Goal: Share content: Share content

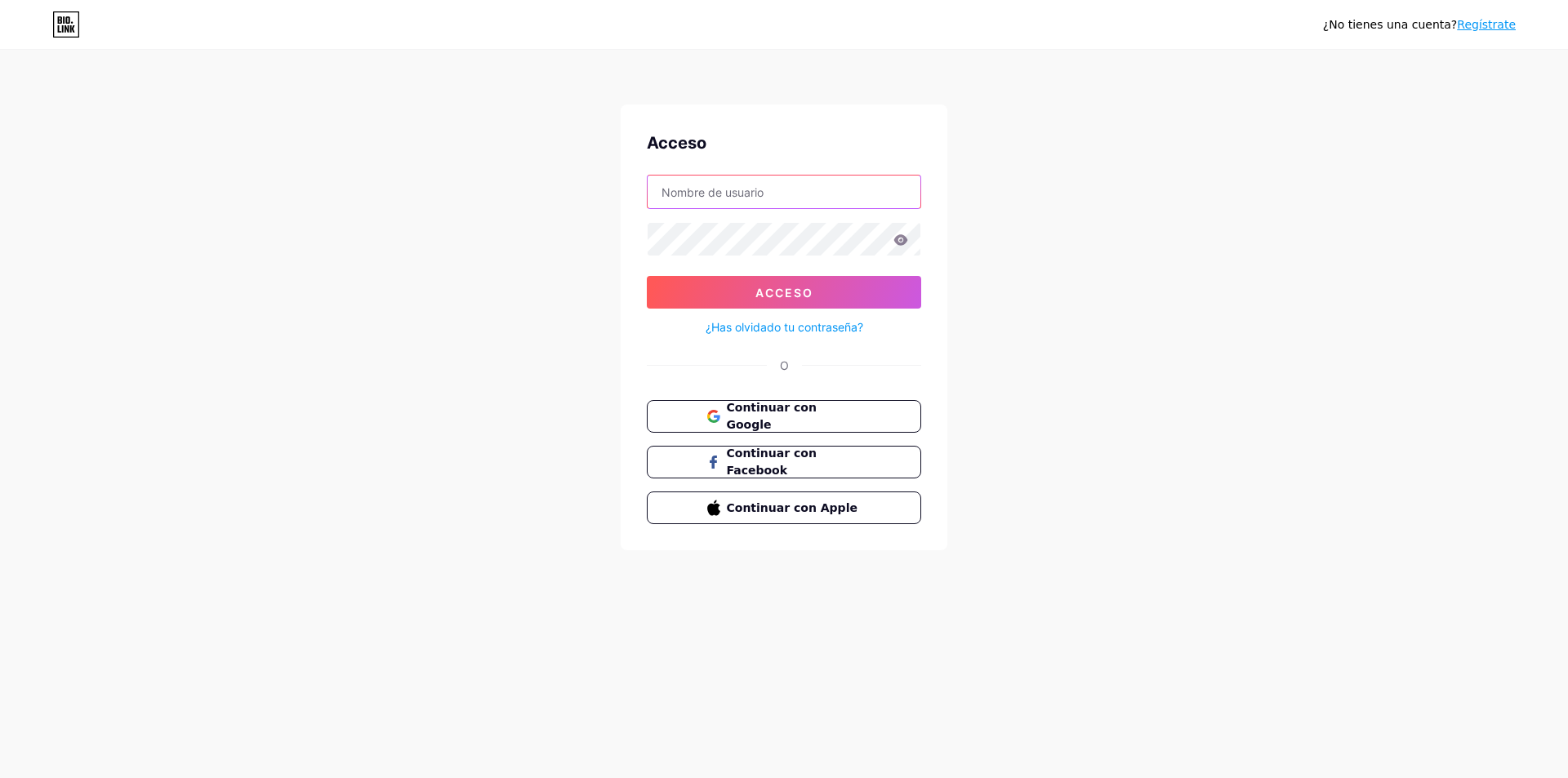
type input "ATISBO"
click at [898, 238] on icon at bounding box center [901, 239] width 14 height 10
click at [903, 244] on icon at bounding box center [901, 239] width 14 height 10
click at [764, 291] on font "Acceso" at bounding box center [784, 293] width 58 height 14
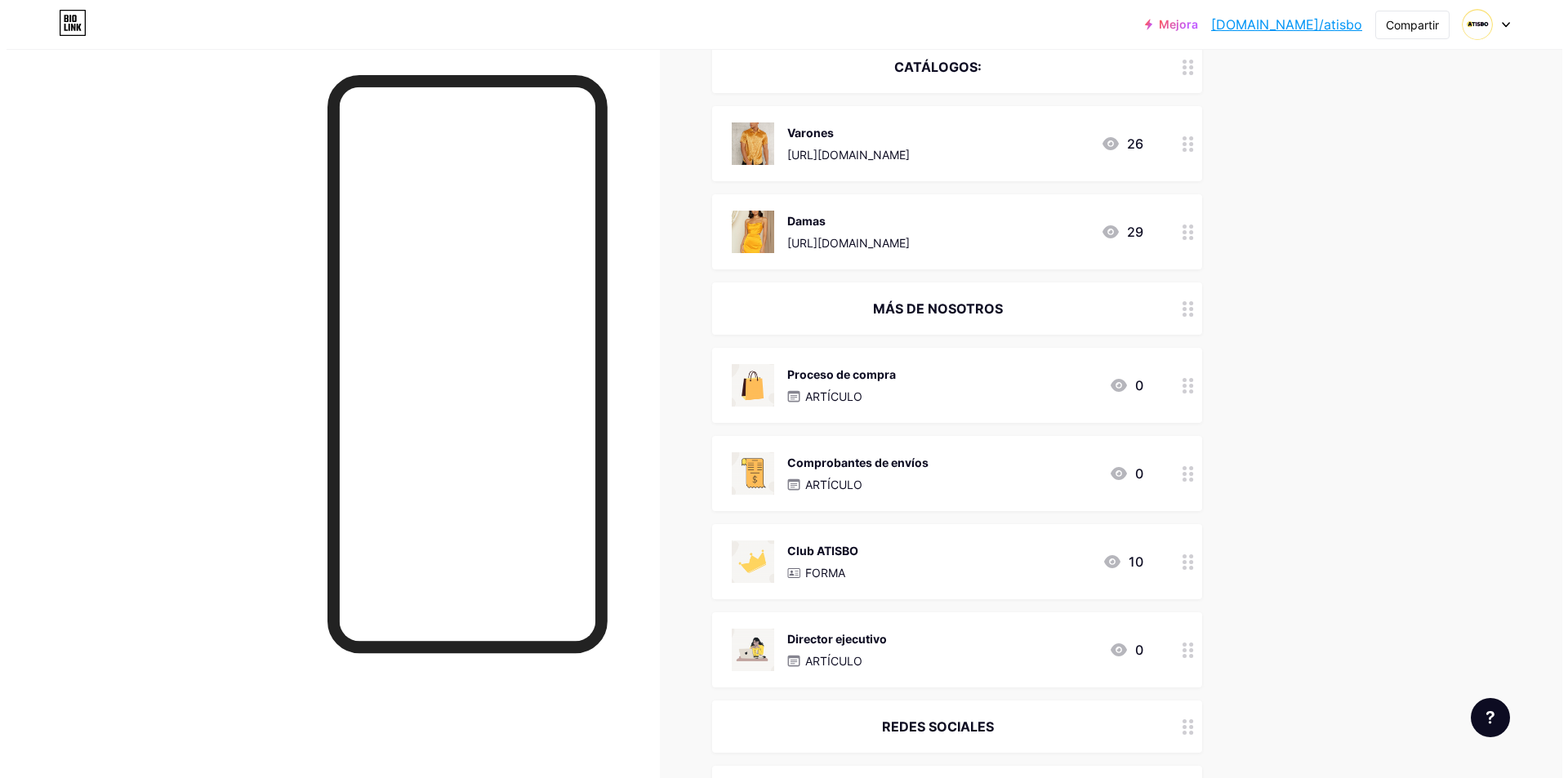
scroll to position [255, 0]
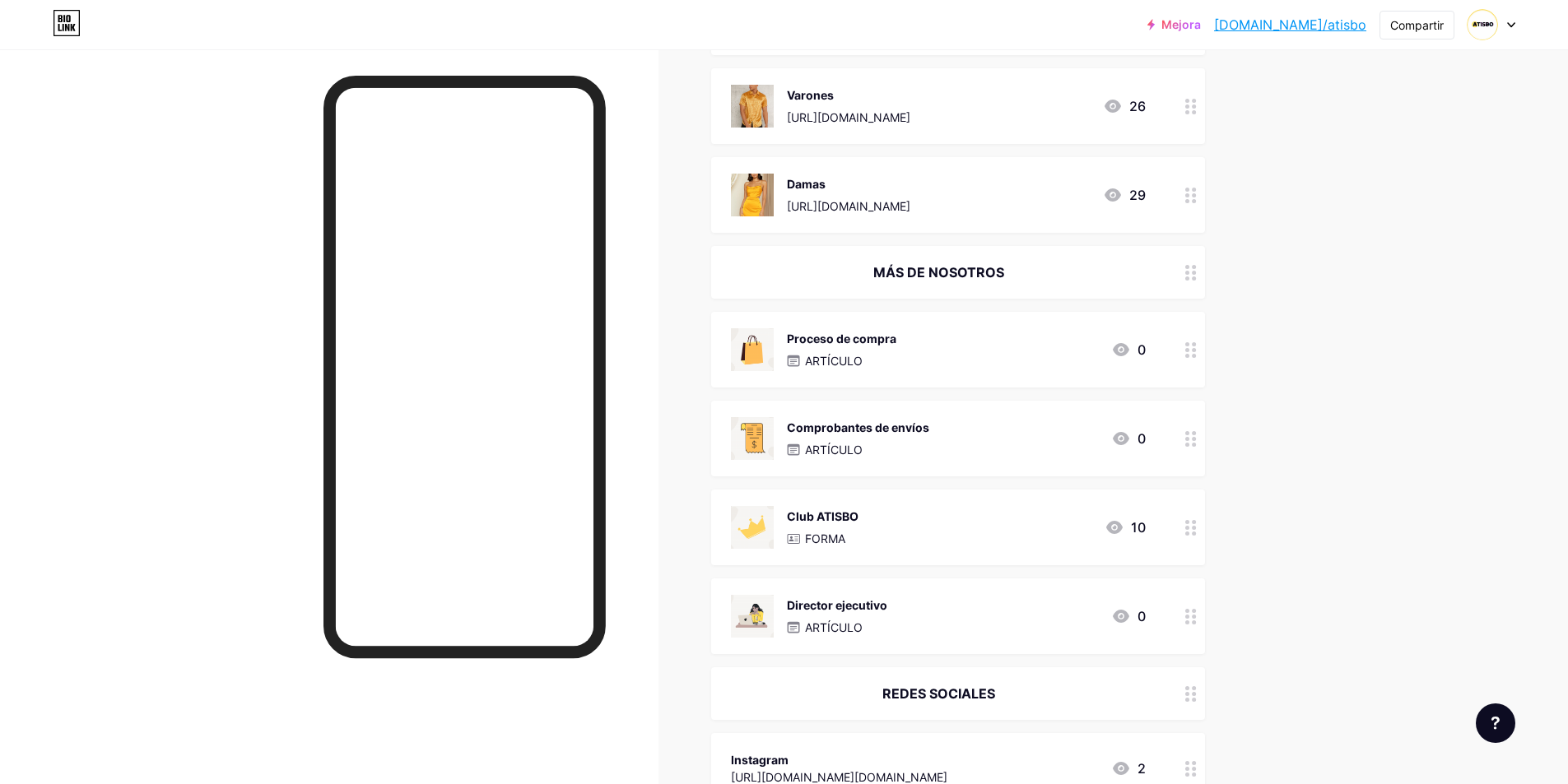
click at [1196, 620] on circle at bounding box center [1193, 622] width 4 height 4
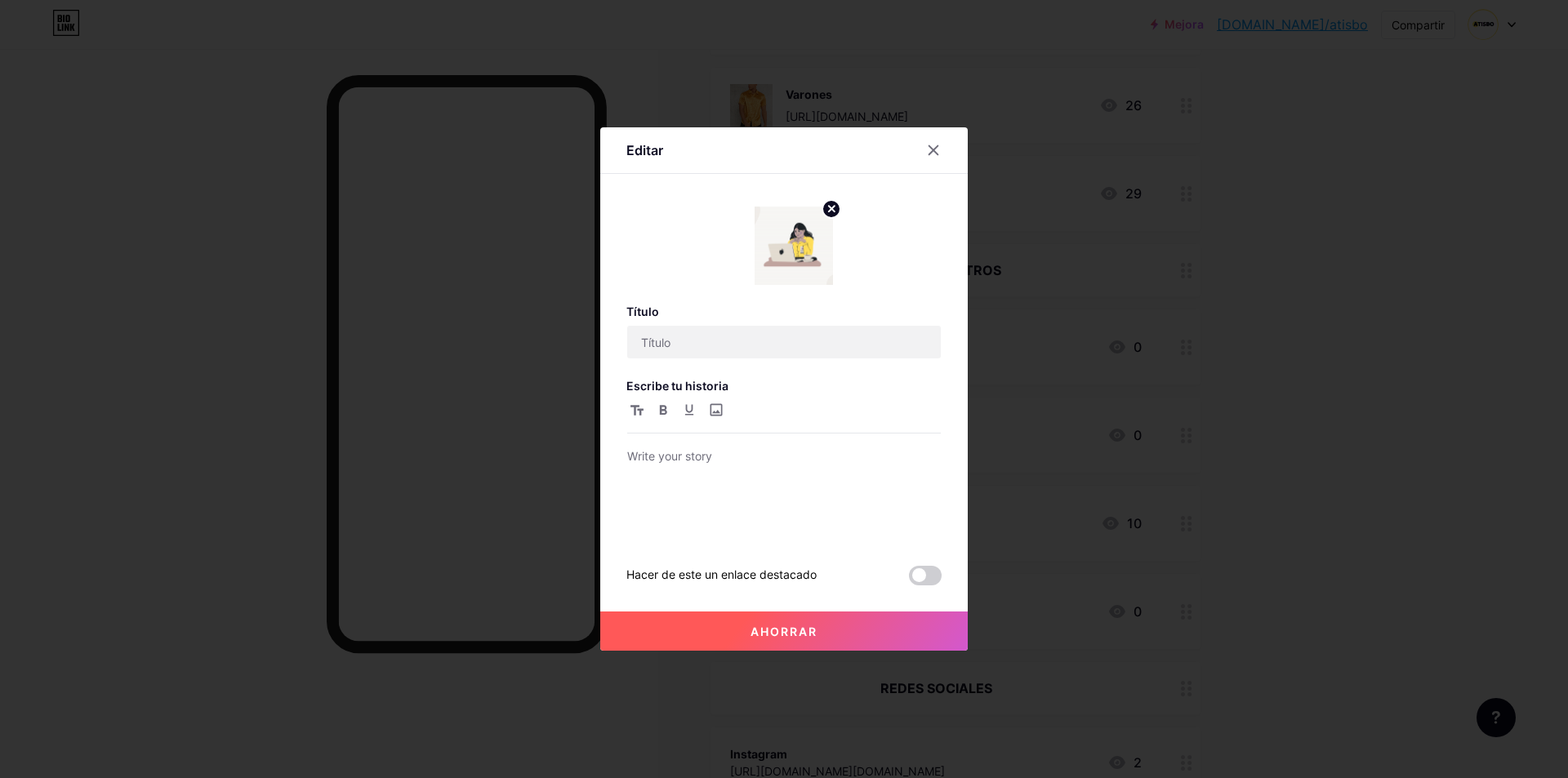
type input "CEO"
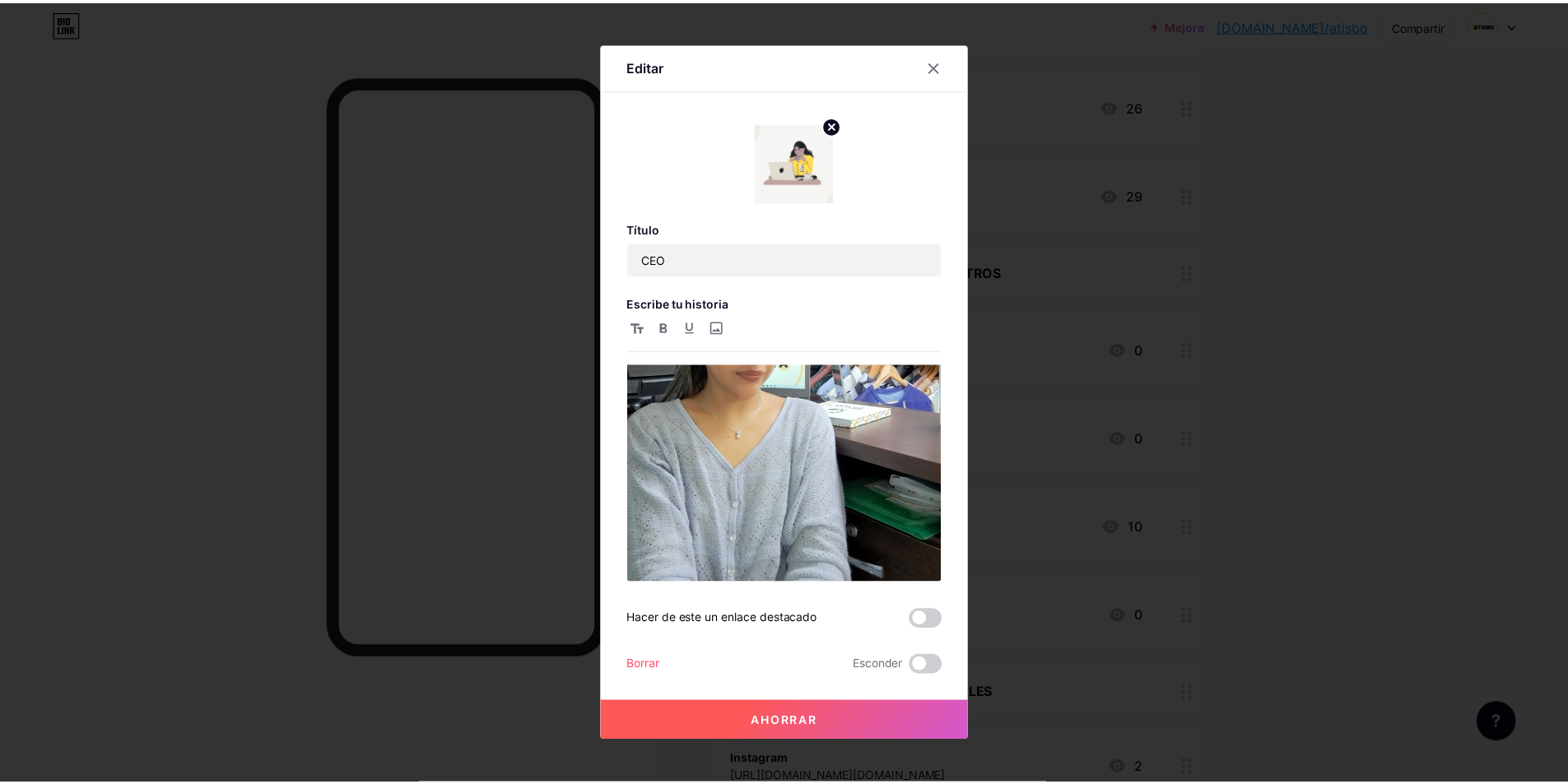
scroll to position [780, 0]
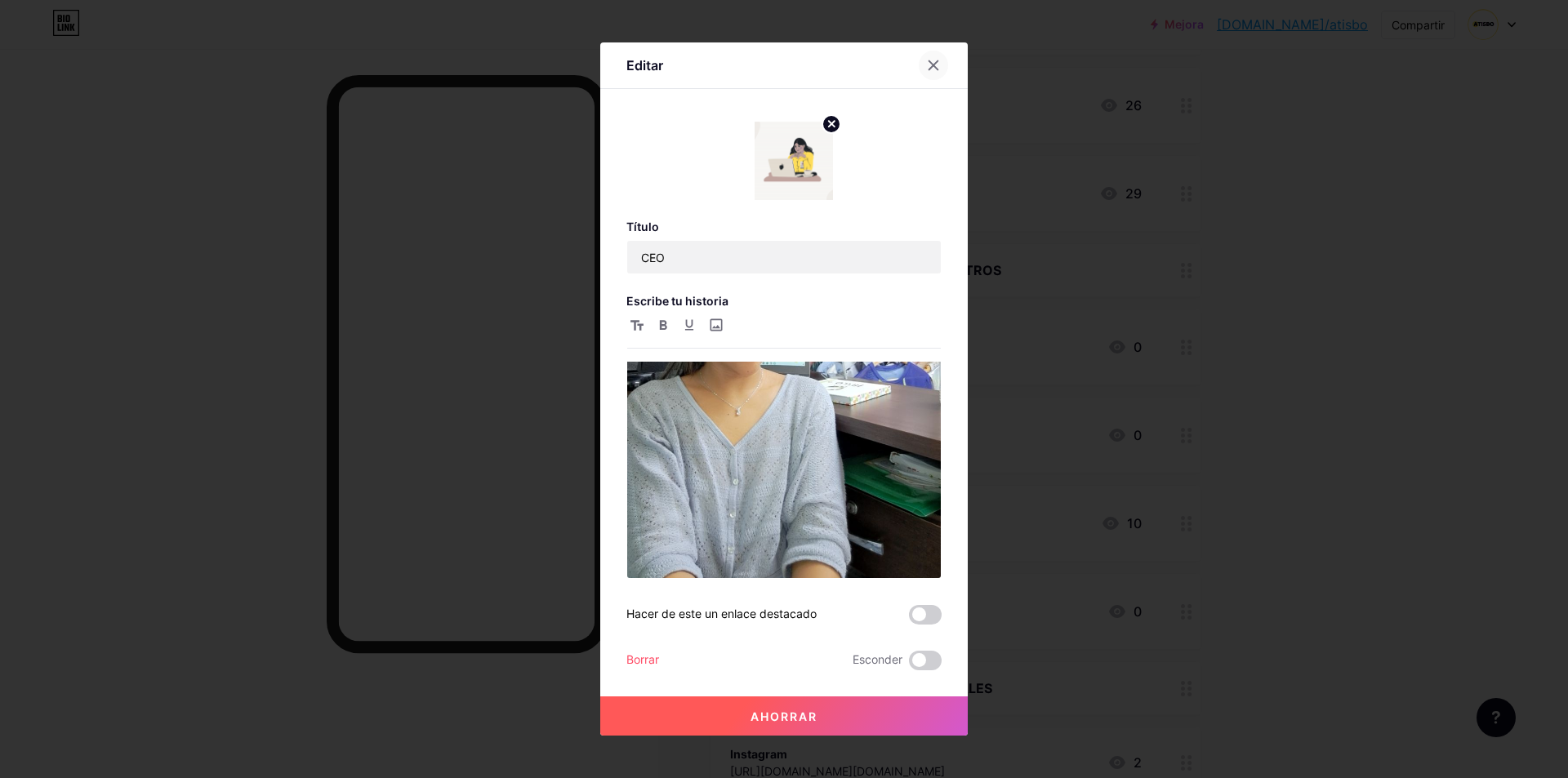
click at [927, 59] on icon at bounding box center [933, 65] width 13 height 13
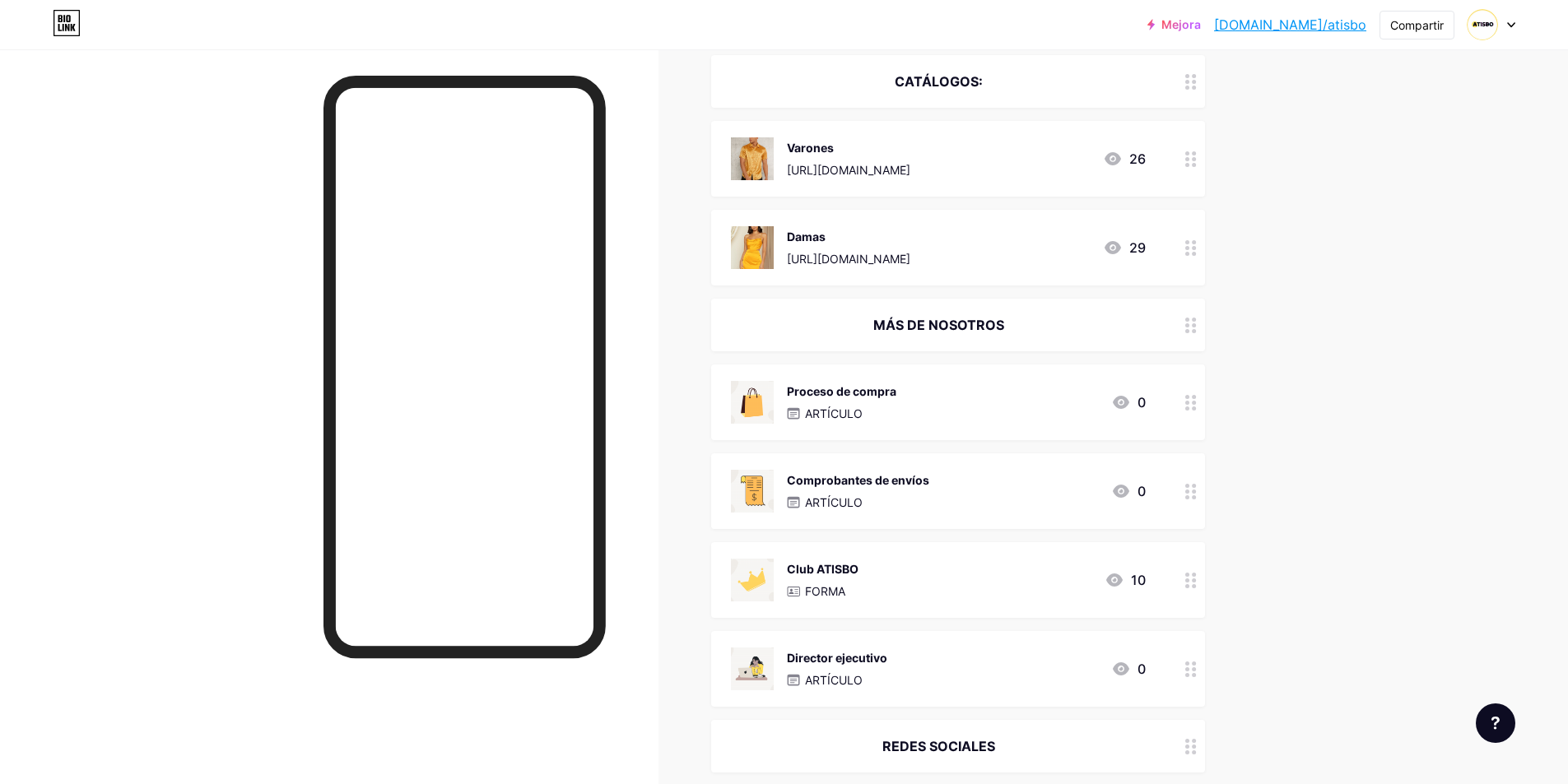
scroll to position [174, 0]
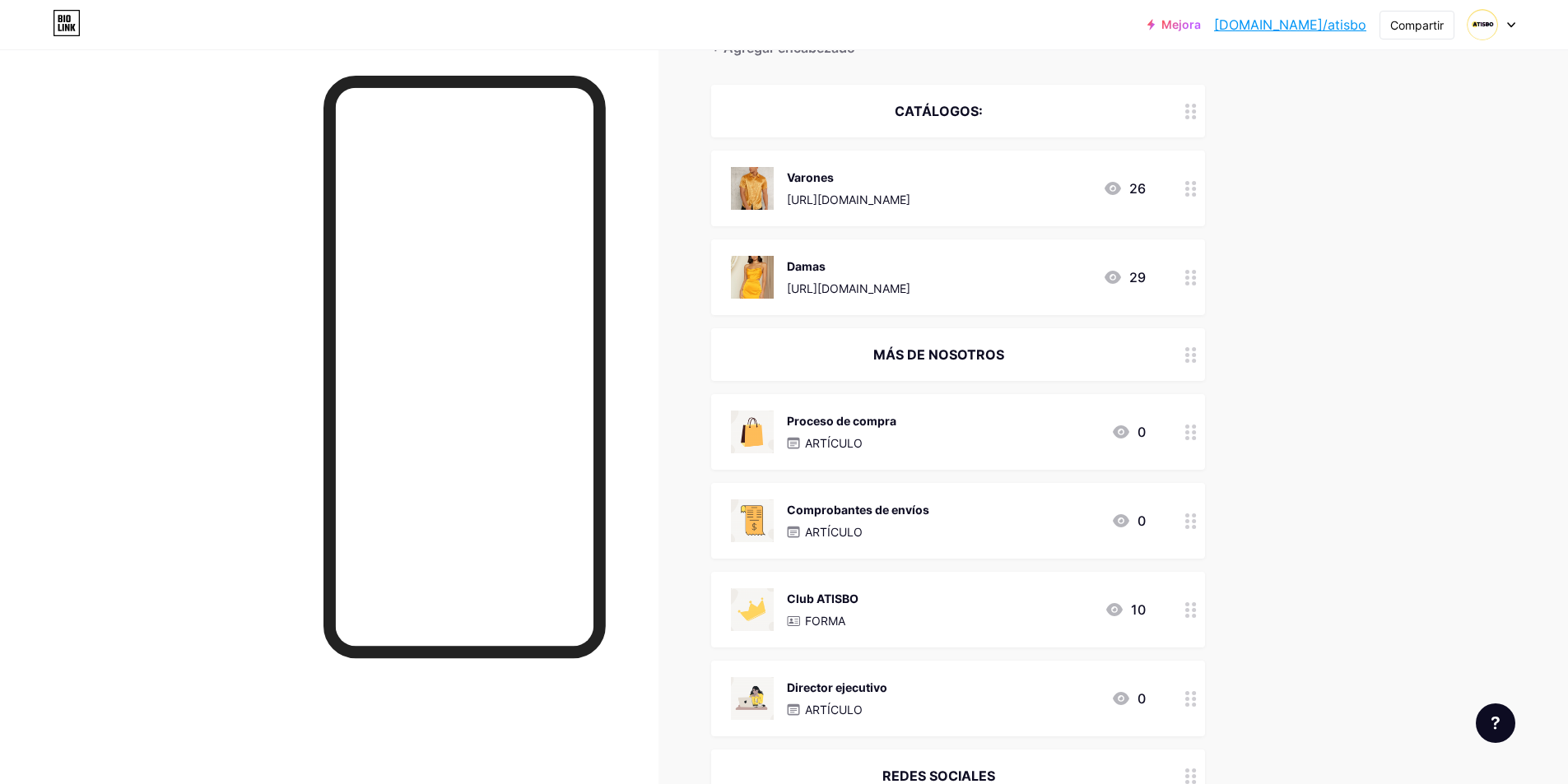
click at [1183, 697] on div at bounding box center [1191, 699] width 28 height 76
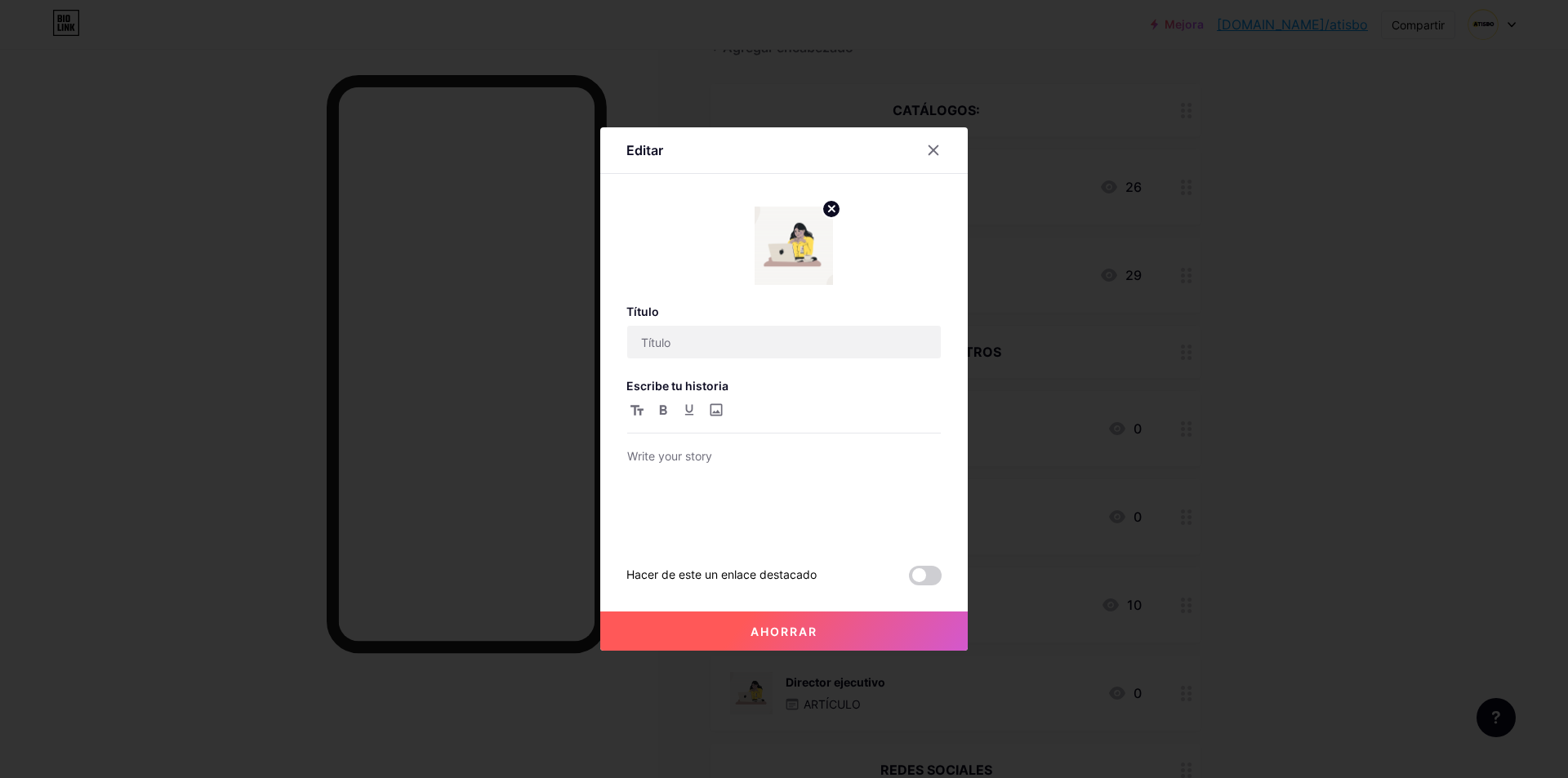
type input "CEO"
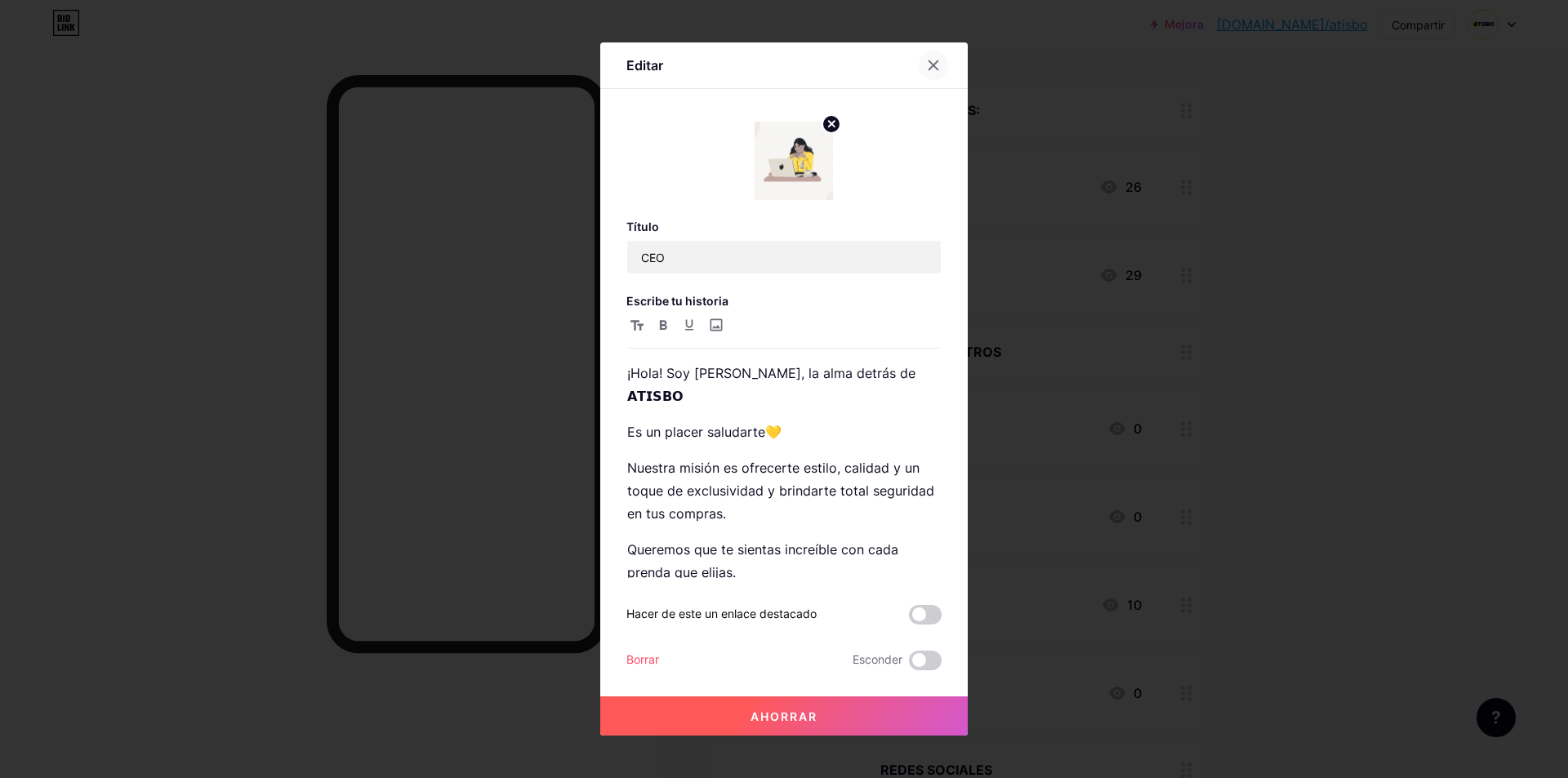
click at [927, 65] on icon at bounding box center [933, 65] width 13 height 13
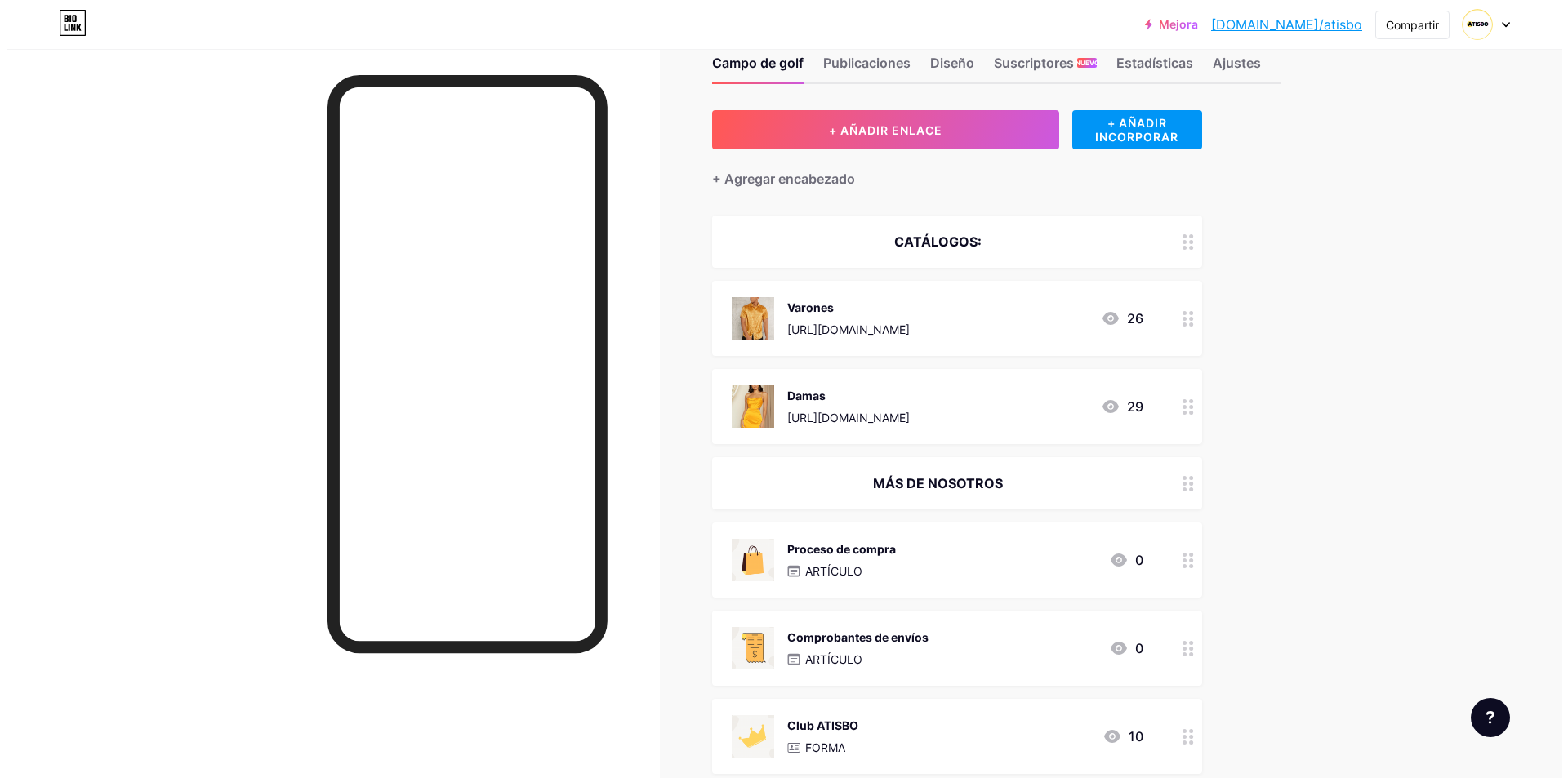
scroll to position [10, 0]
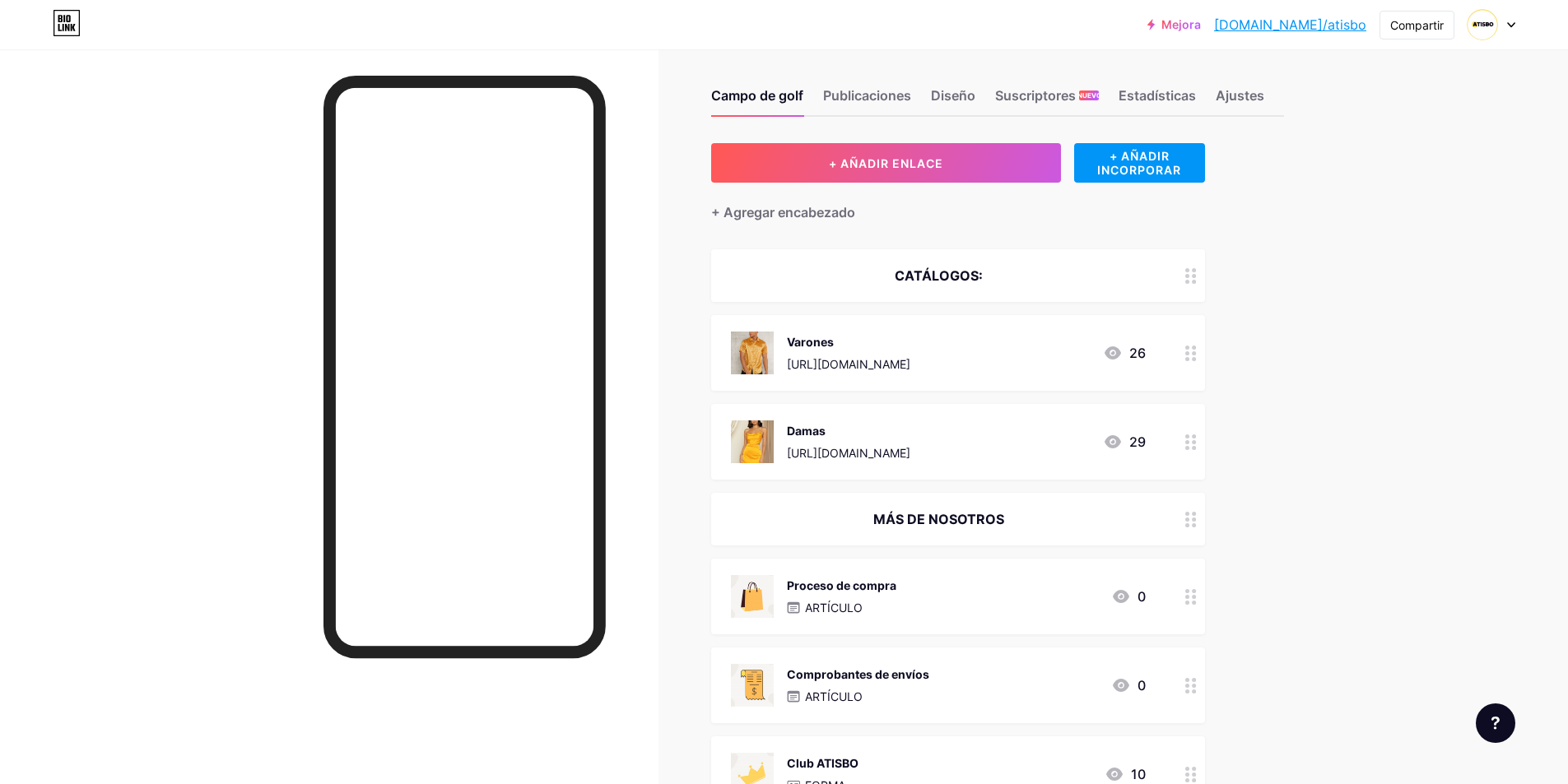
click at [952, 685] on div "Comprobantes de envíos ARTÍCULO 0" at bounding box center [938, 685] width 414 height 43
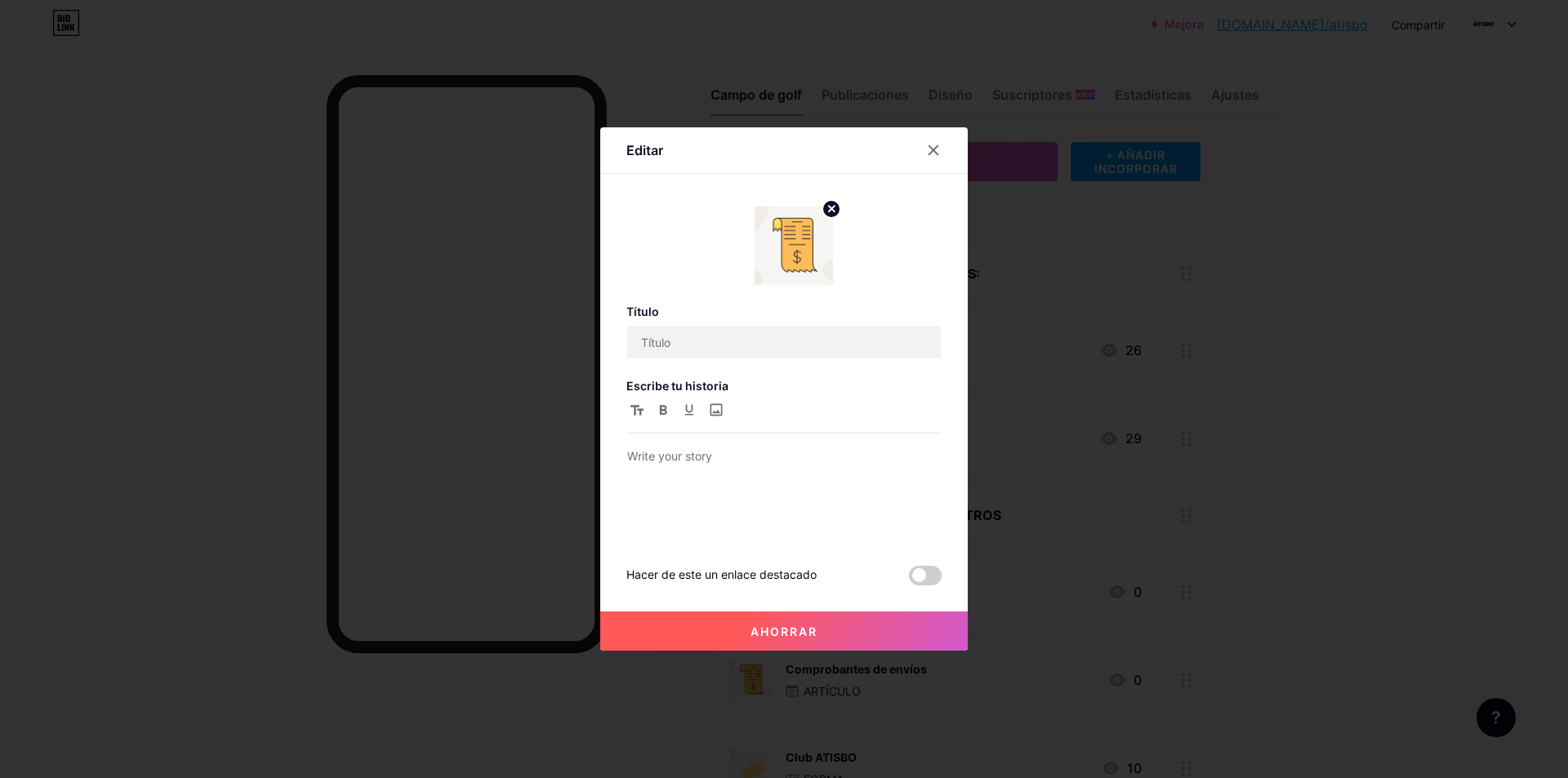
type input "Comprobantes de envíos"
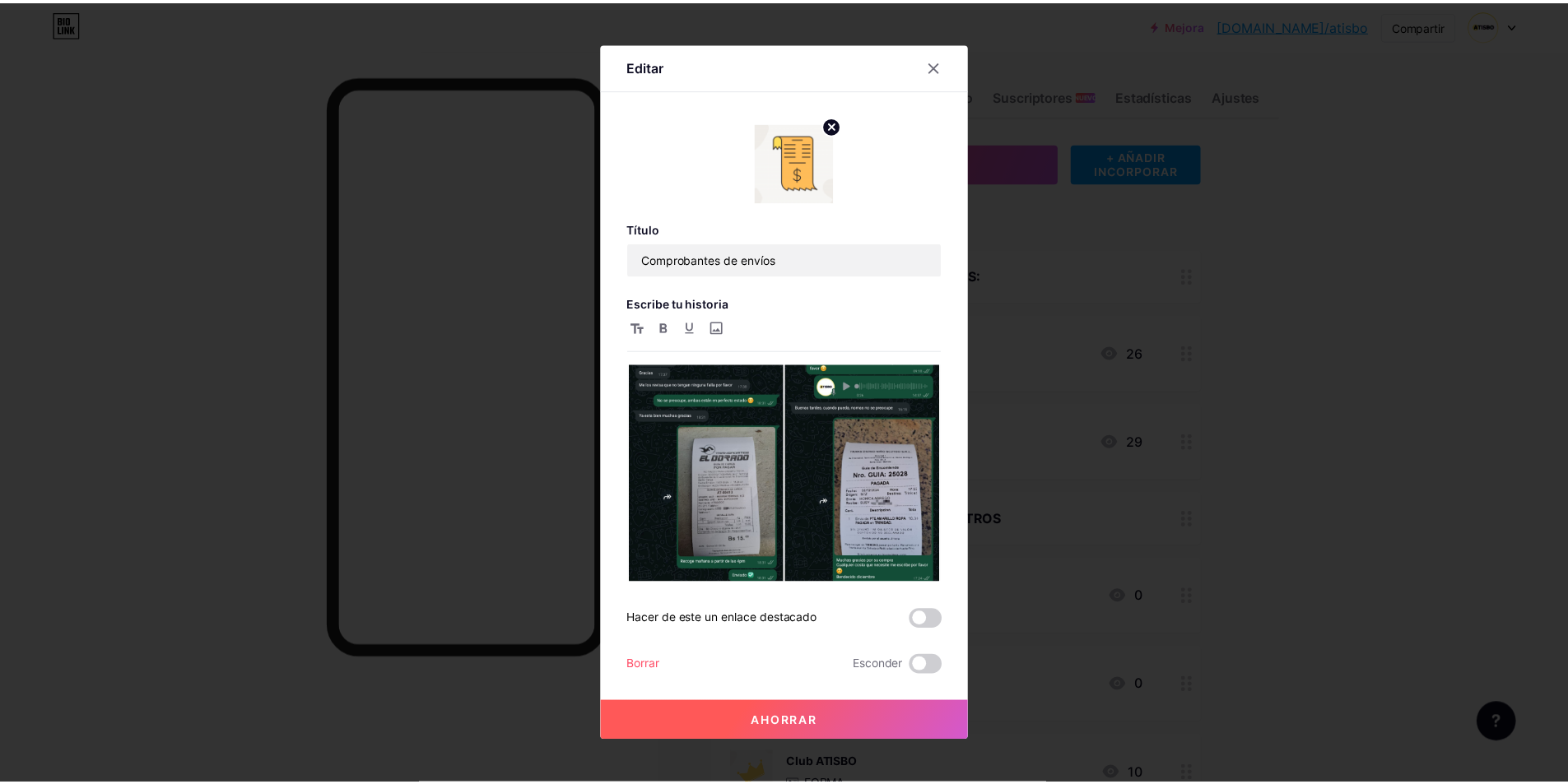
scroll to position [341, 0]
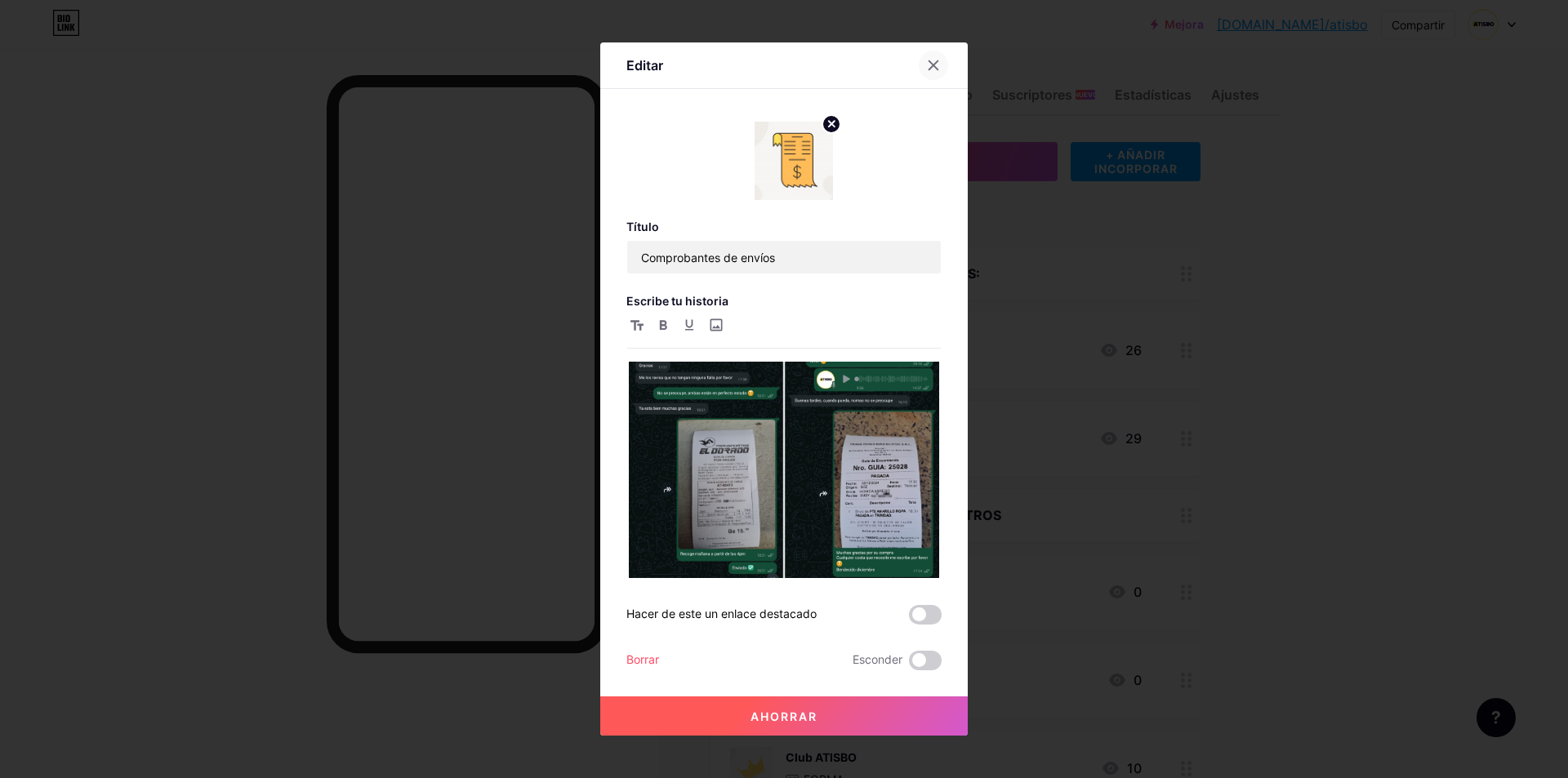
click at [925, 58] on div at bounding box center [933, 65] width 30 height 30
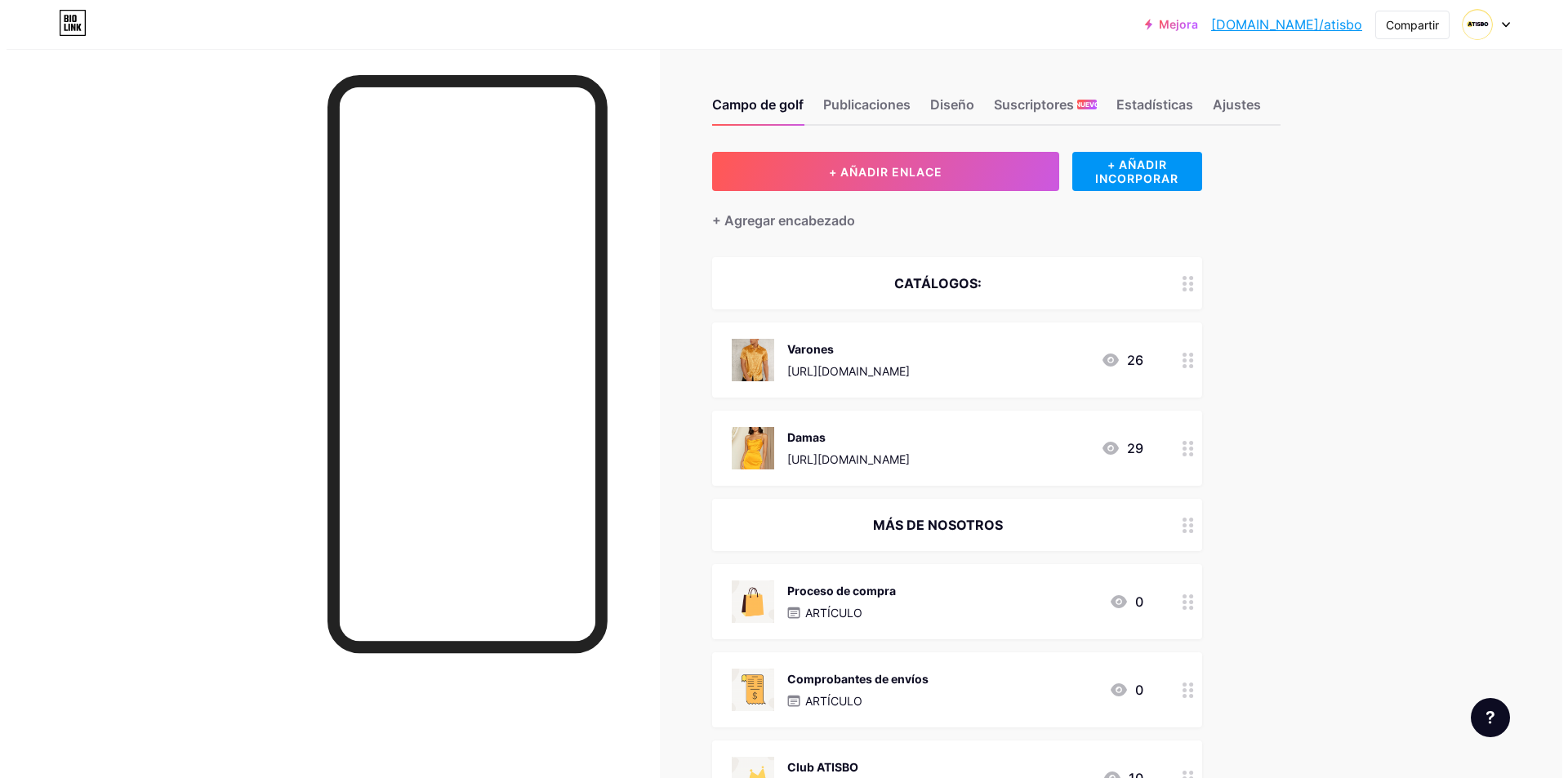
scroll to position [82, 0]
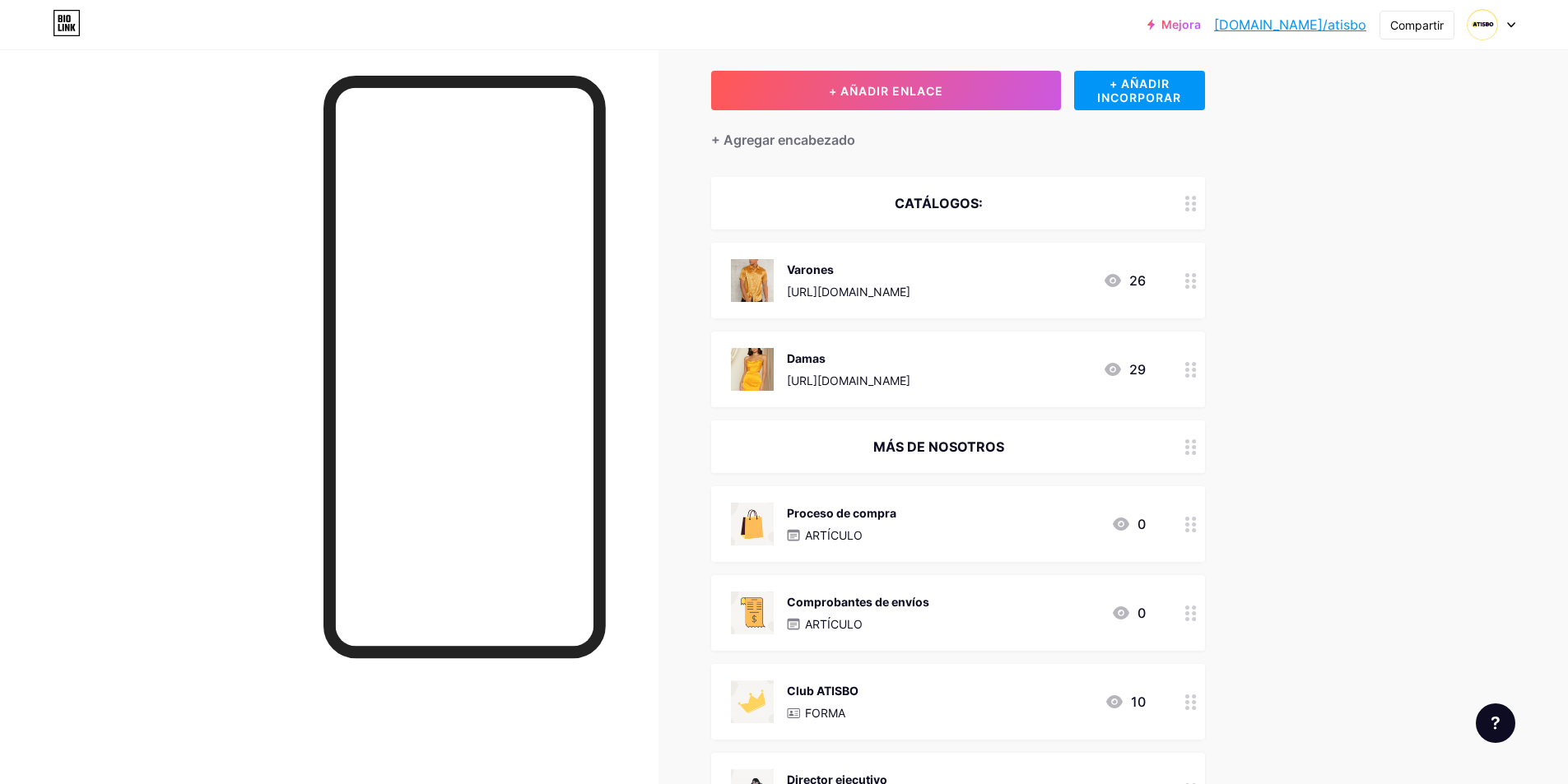
click at [1191, 292] on div at bounding box center [1191, 281] width 28 height 76
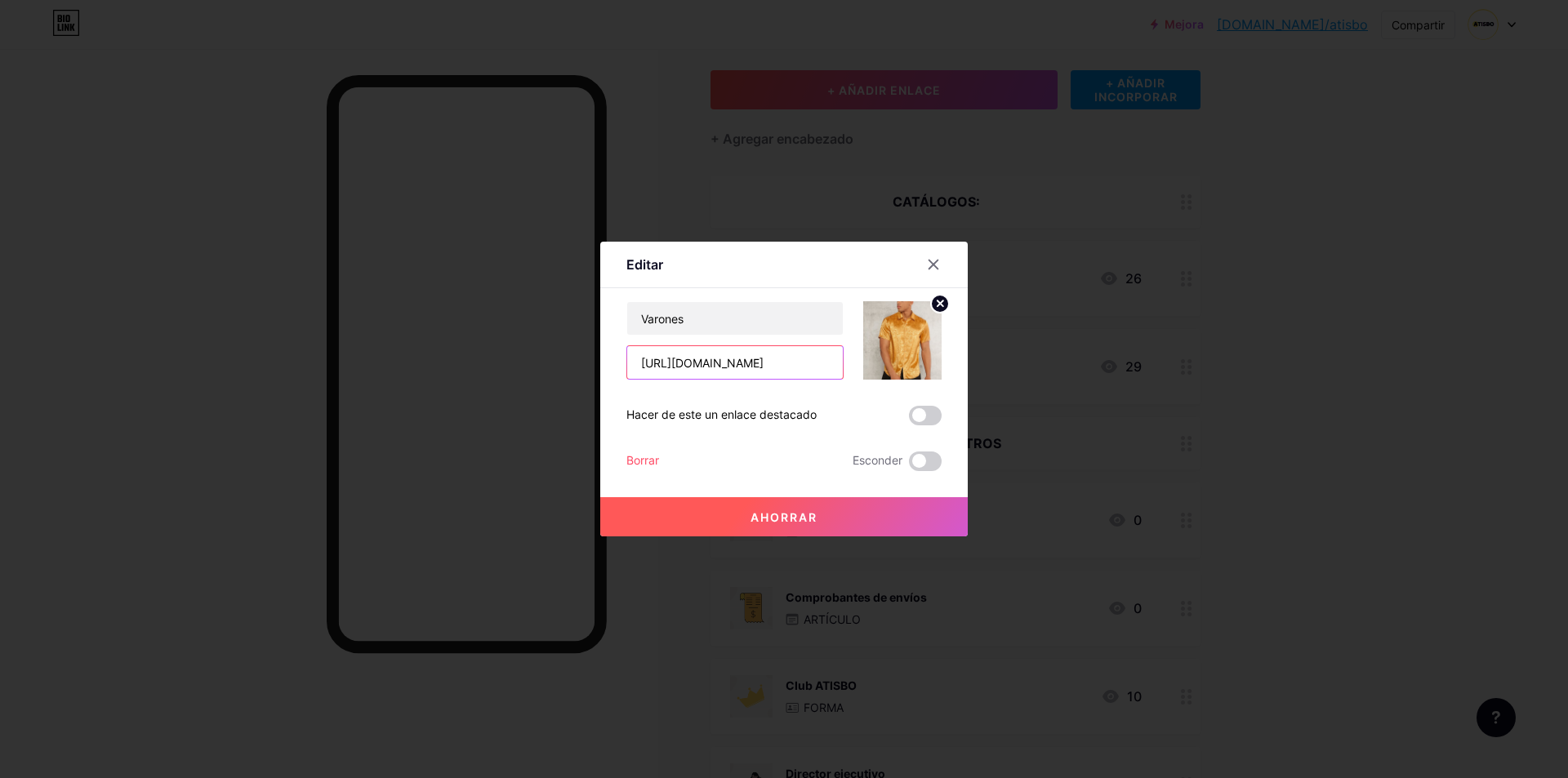
click at [729, 373] on input "[URL][DOMAIN_NAME]" at bounding box center [734, 362] width 216 height 32
paste input "[DOMAIN_NAME][URL]"
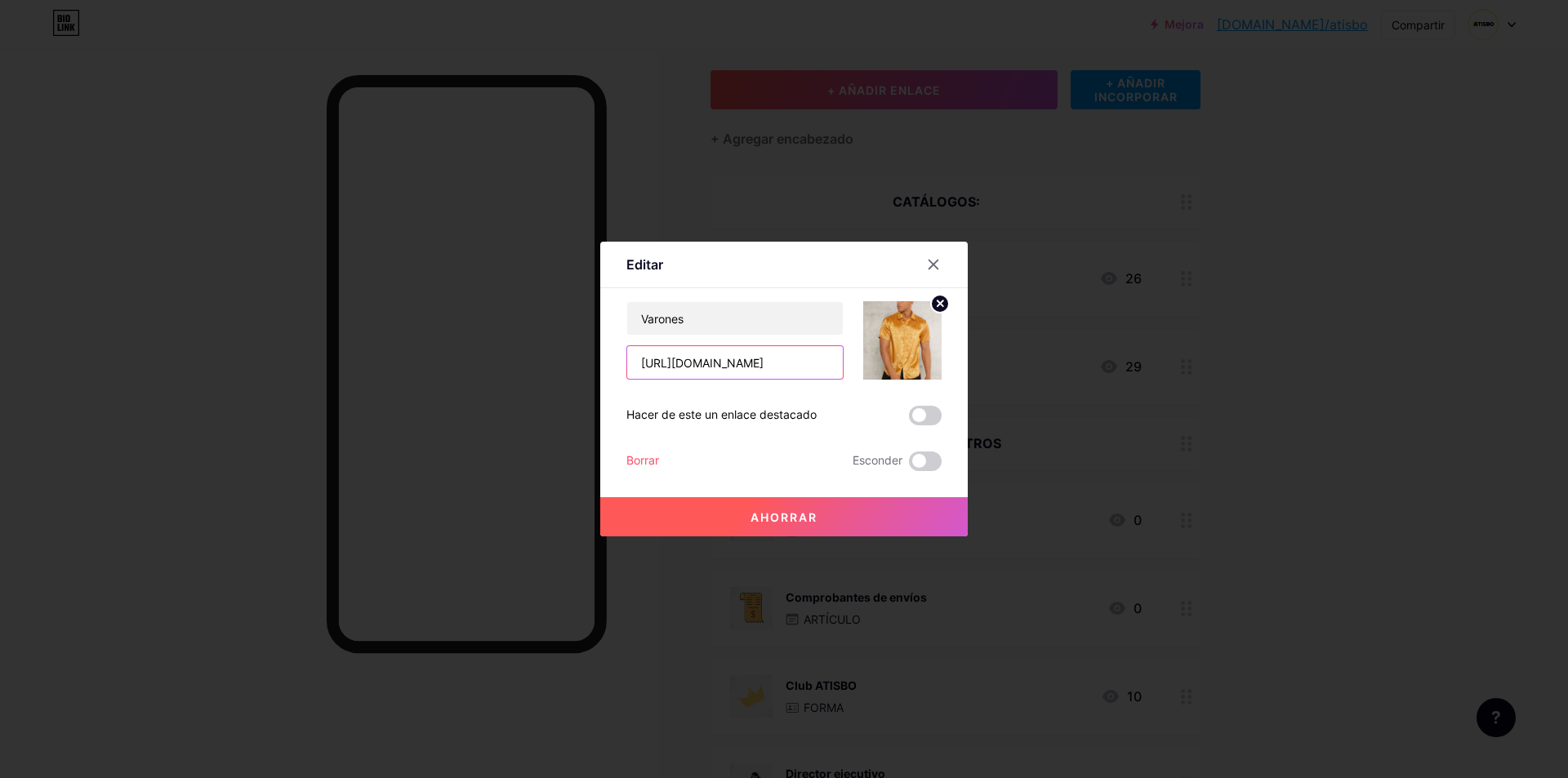
type input "[URL][DOMAIN_NAME]"
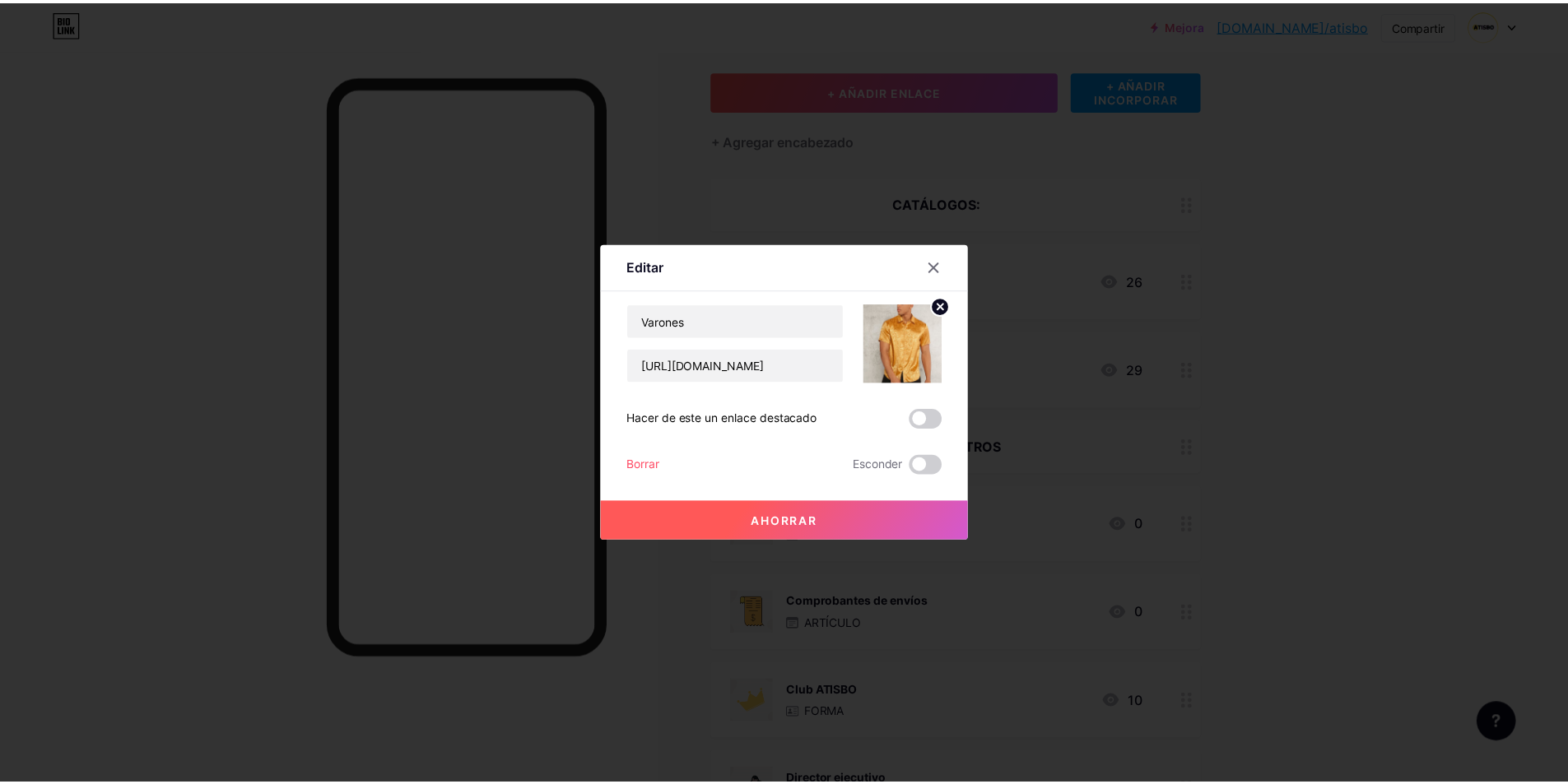
scroll to position [0, 0]
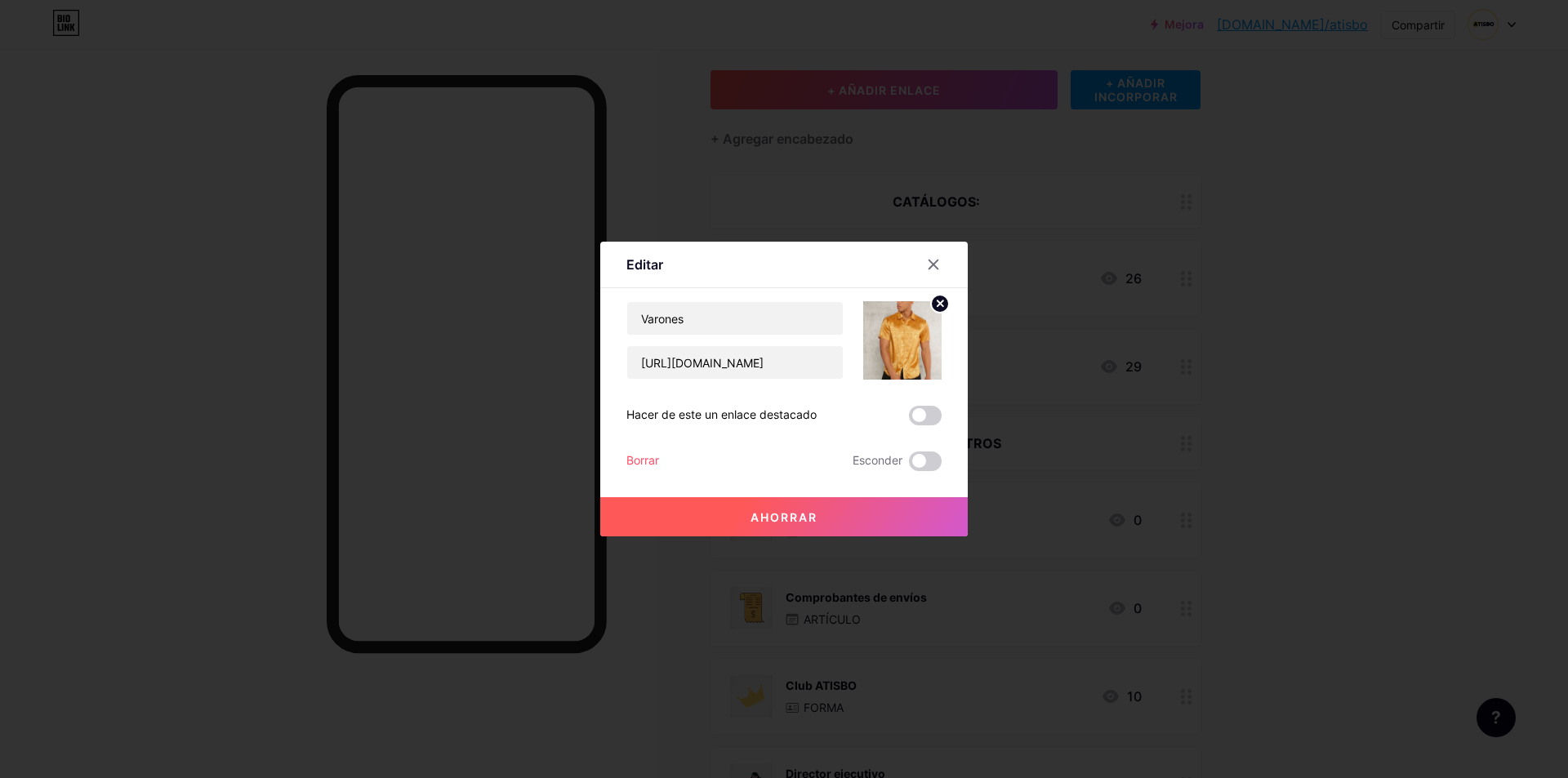
click at [776, 515] on font "Ahorrar" at bounding box center [784, 518] width 67 height 14
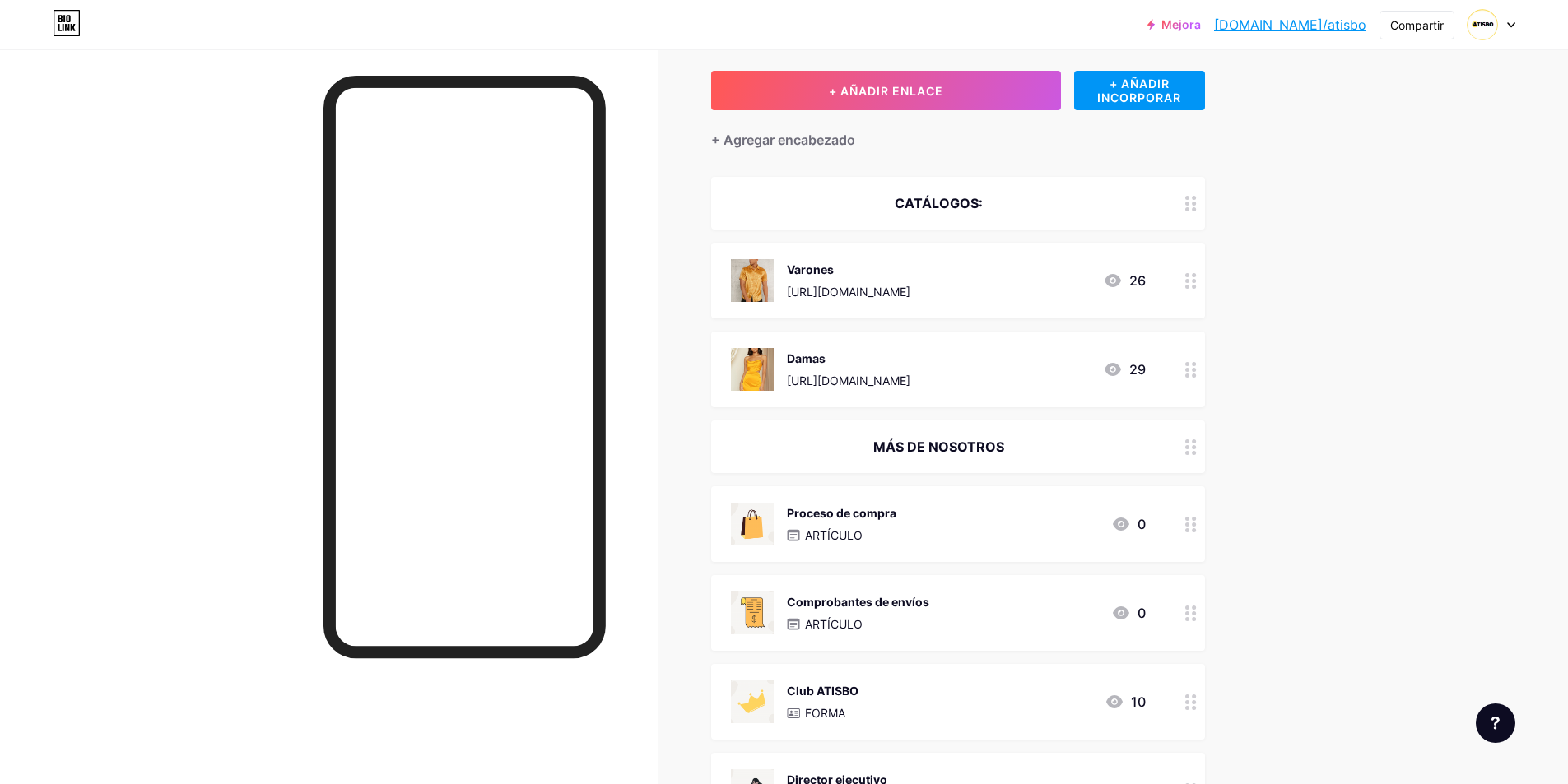
click at [1385, 272] on div "Mejora [DOMAIN_NAME]/atisbo... [DOMAIN_NAME]/atisbo Compartir [GEOGRAPHIC_DATA]…" at bounding box center [784, 726] width 1568 height 1618
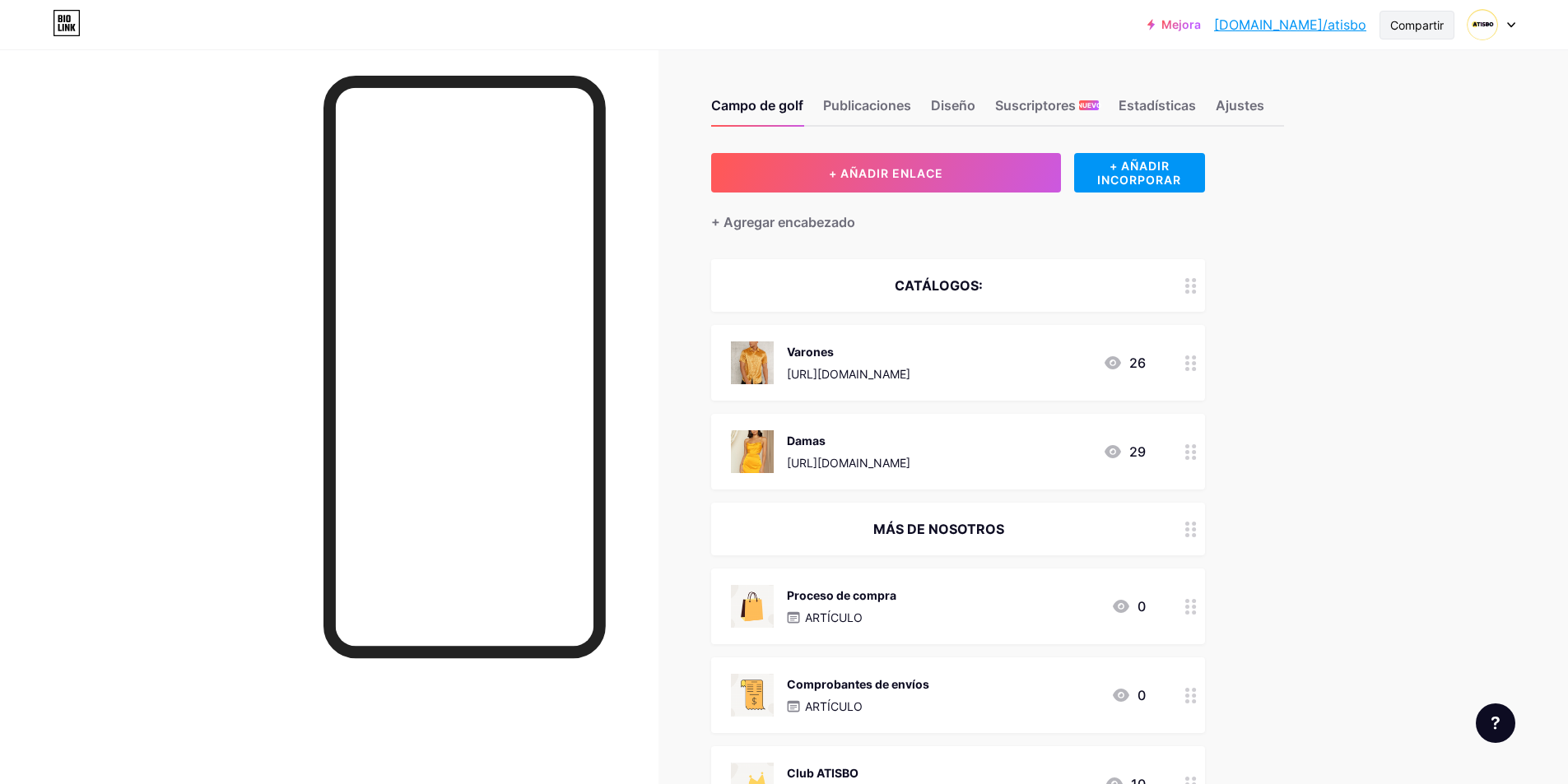
click at [1413, 26] on font "Compartir" at bounding box center [1417, 26] width 54 height 14
click at [1270, 77] on font "Copiar enlace" at bounding box center [1306, 84] width 91 height 16
click at [1287, 89] on font "Copiar enlace" at bounding box center [1306, 84] width 91 height 16
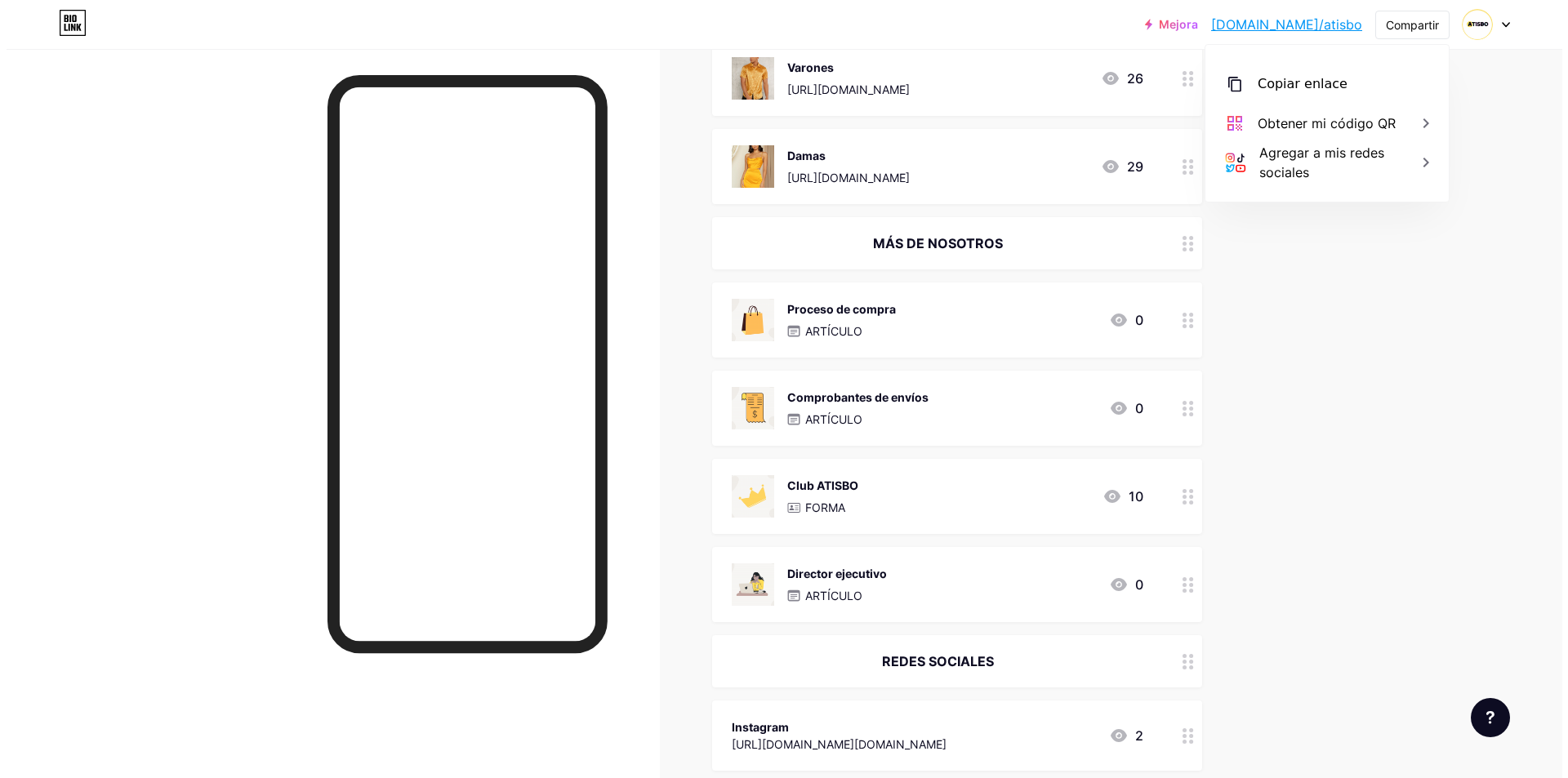
scroll to position [327, 0]
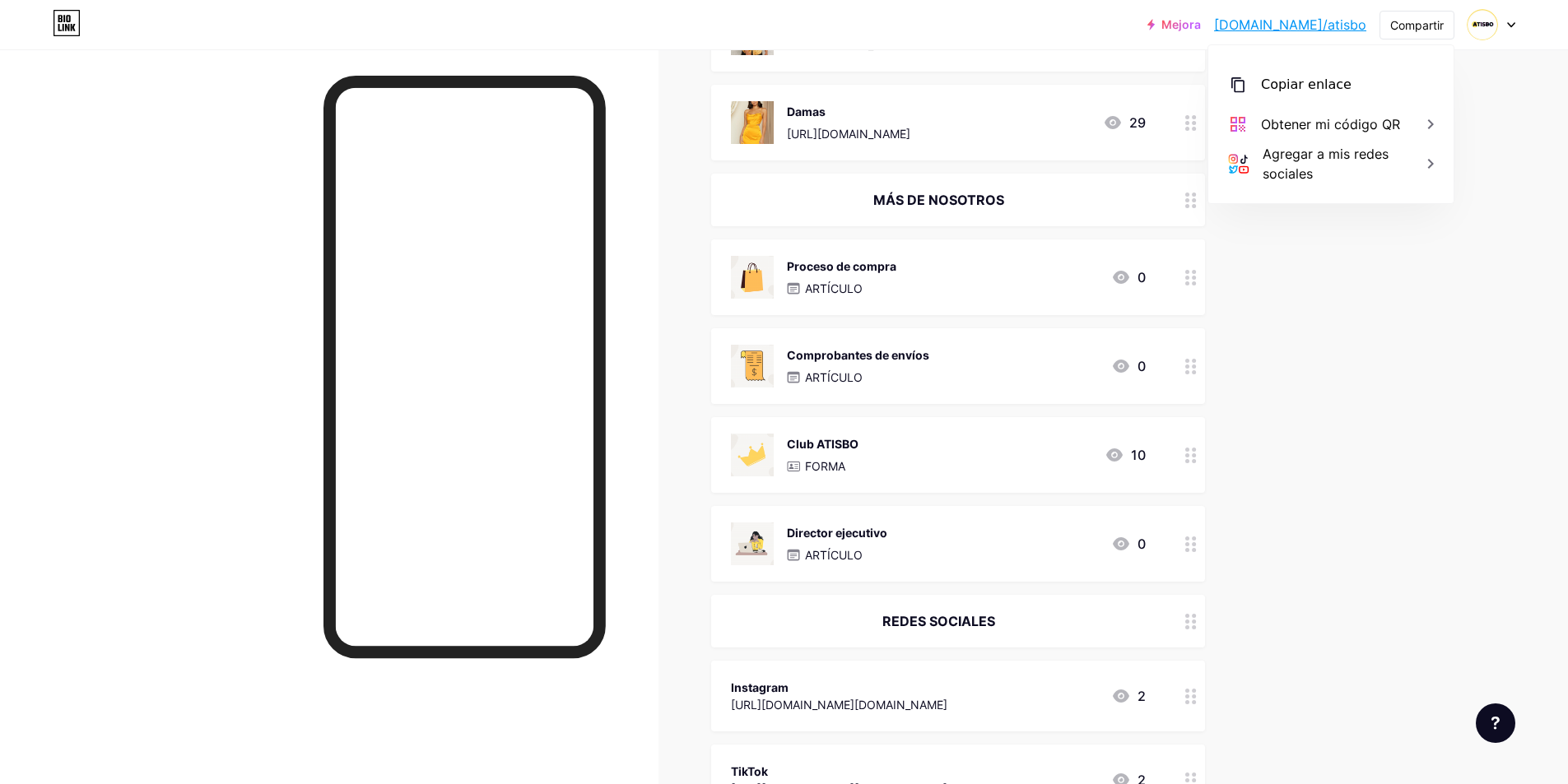
click at [924, 289] on div "Proceso de compra ARTÍCULO 0" at bounding box center [938, 277] width 414 height 43
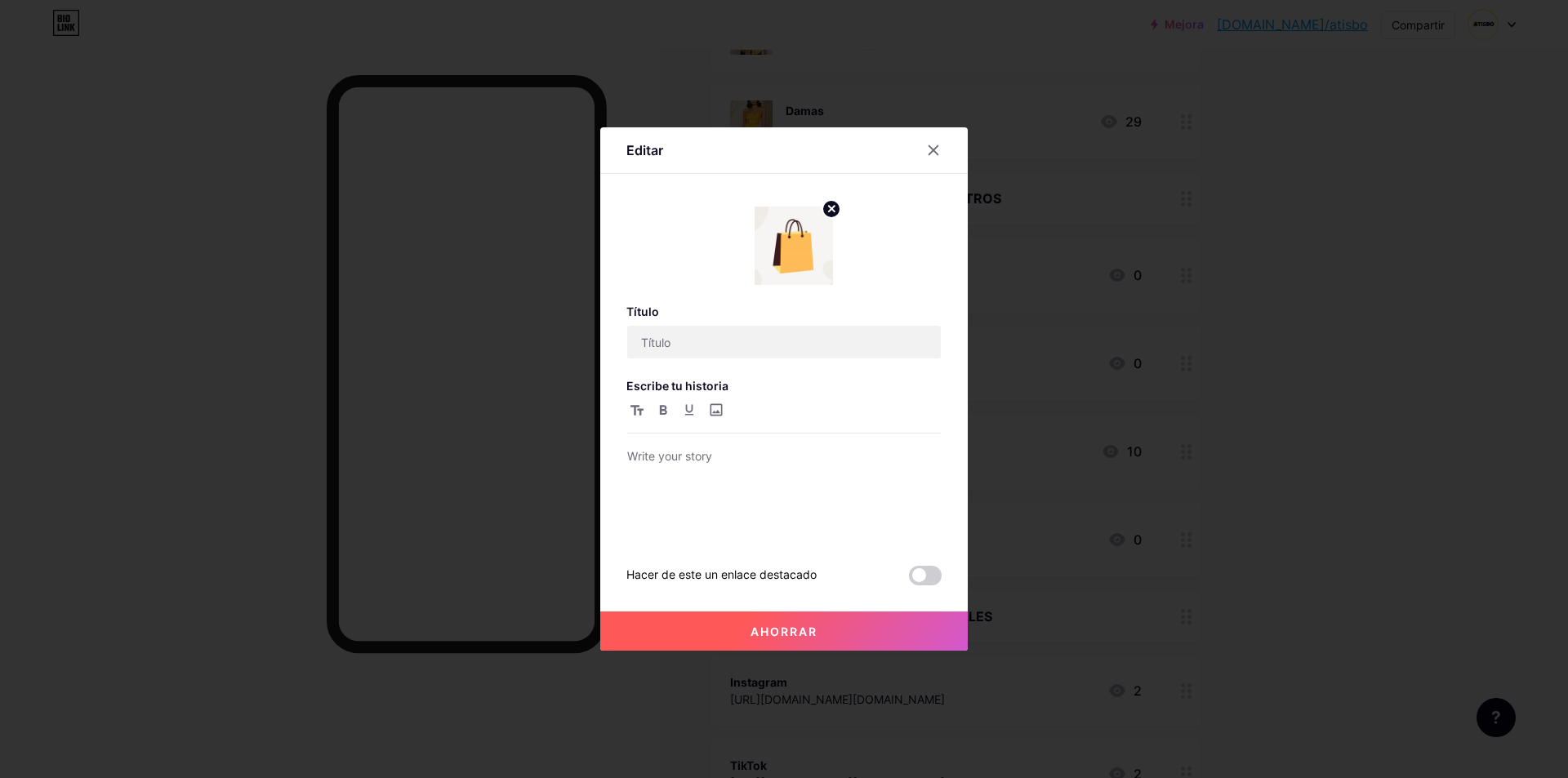
type input "Proceso de compra"
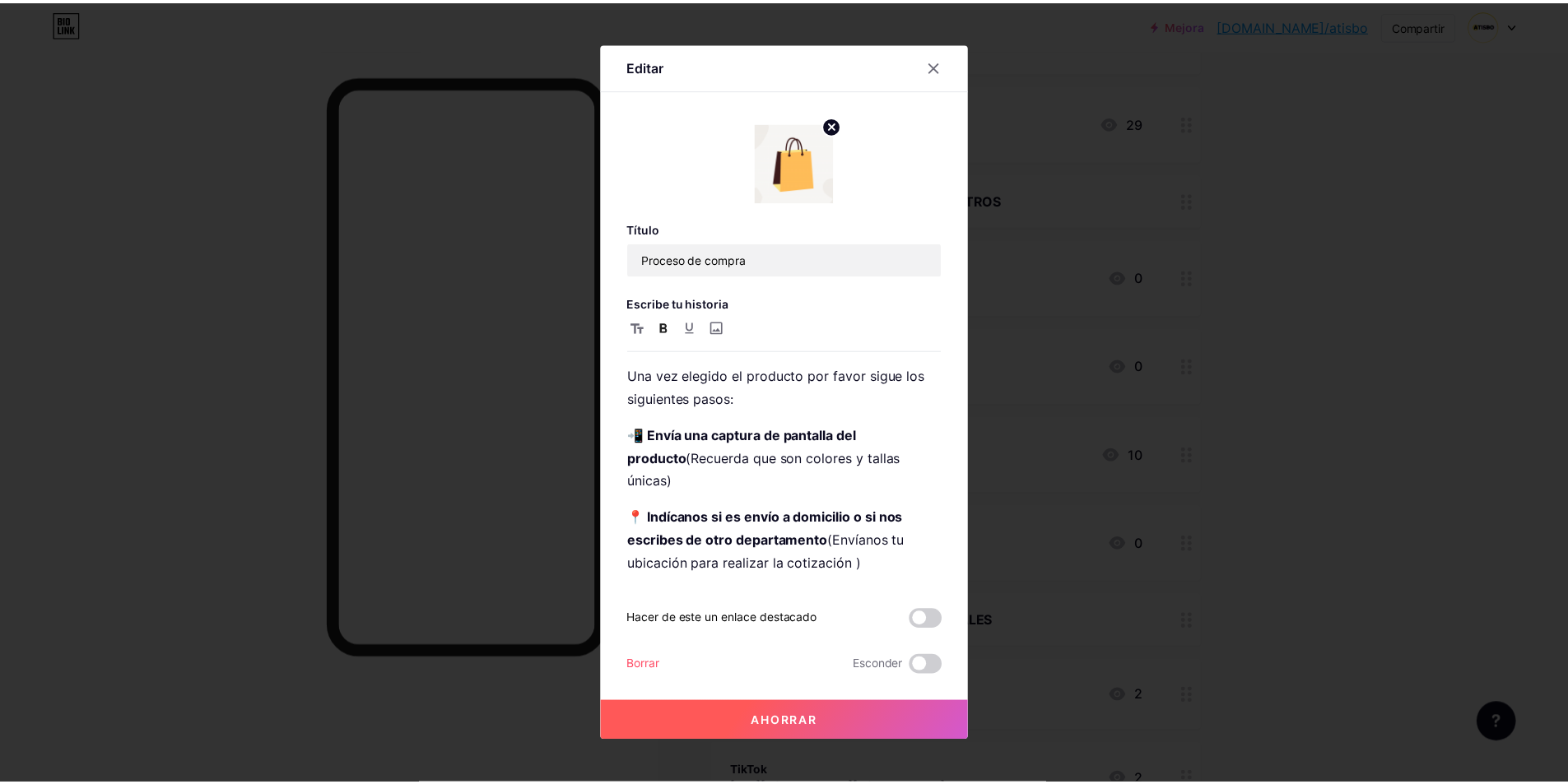
scroll to position [83, 0]
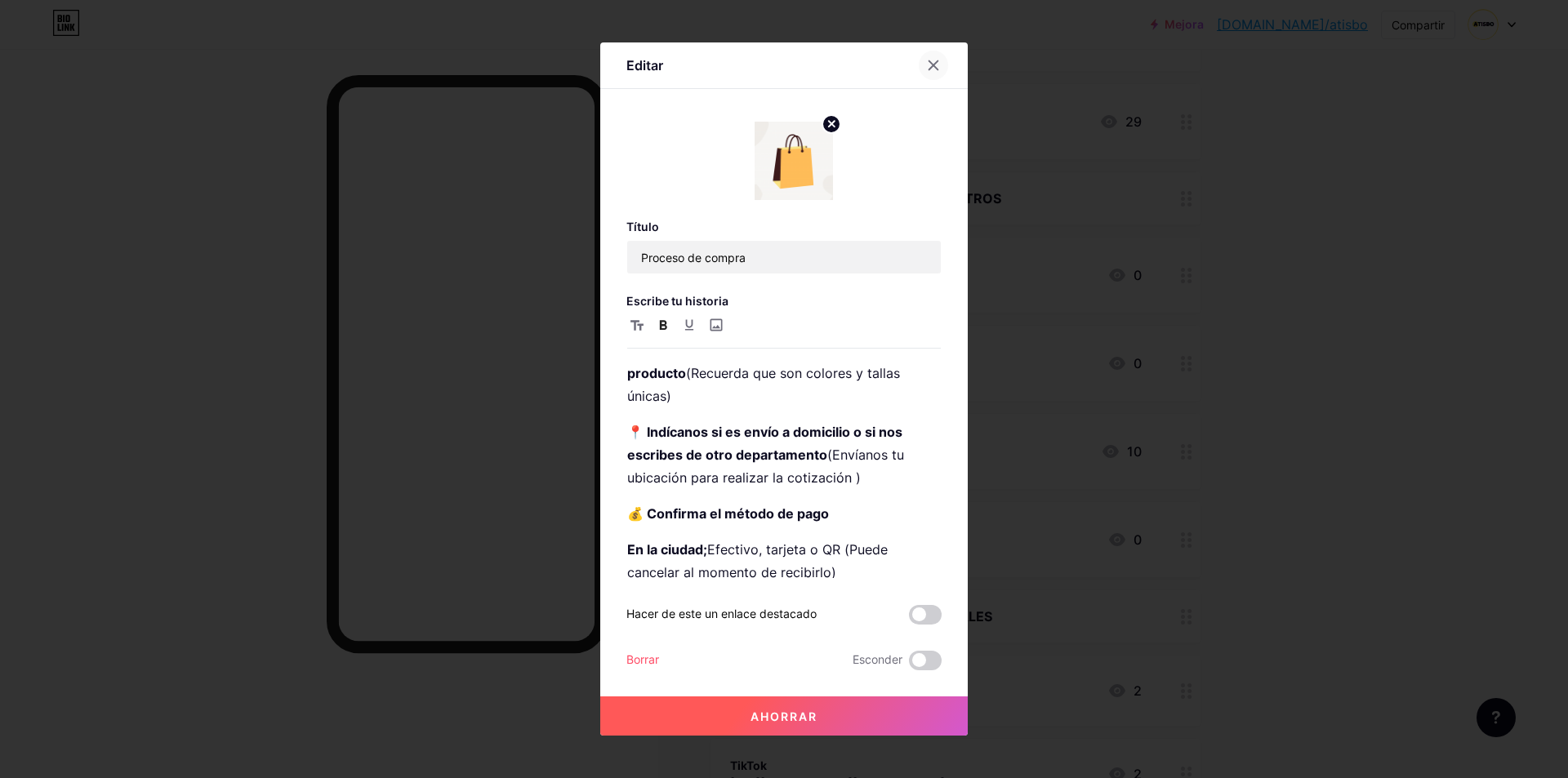
click at [931, 55] on div at bounding box center [933, 65] width 30 height 30
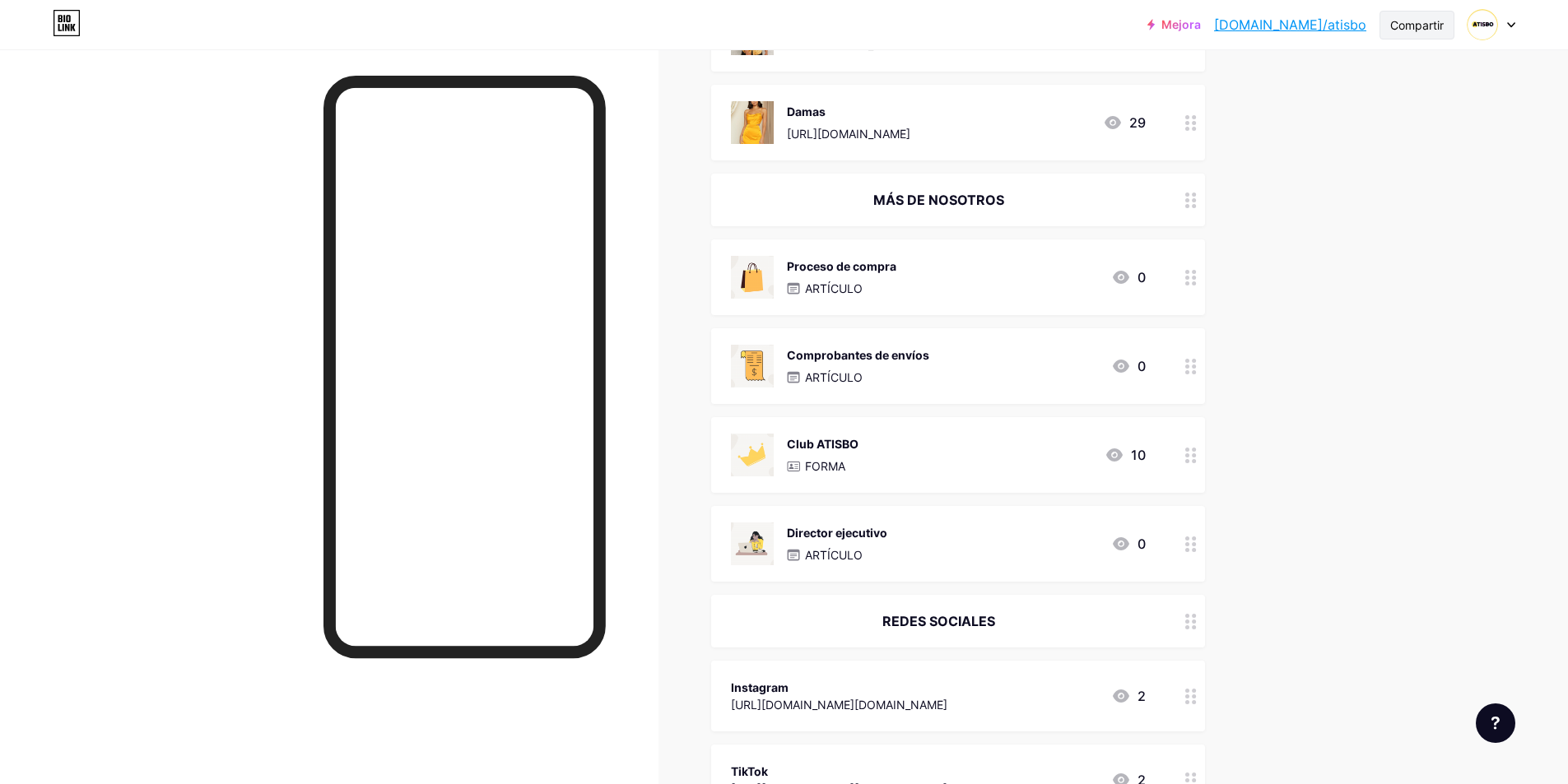
click at [1425, 33] on div "Compartir" at bounding box center [1417, 26] width 54 height 18
click at [1350, 82] on div "Copiar enlace" at bounding box center [1330, 84] width 245 height 40
